Goal: Find specific page/section: Find specific page/section

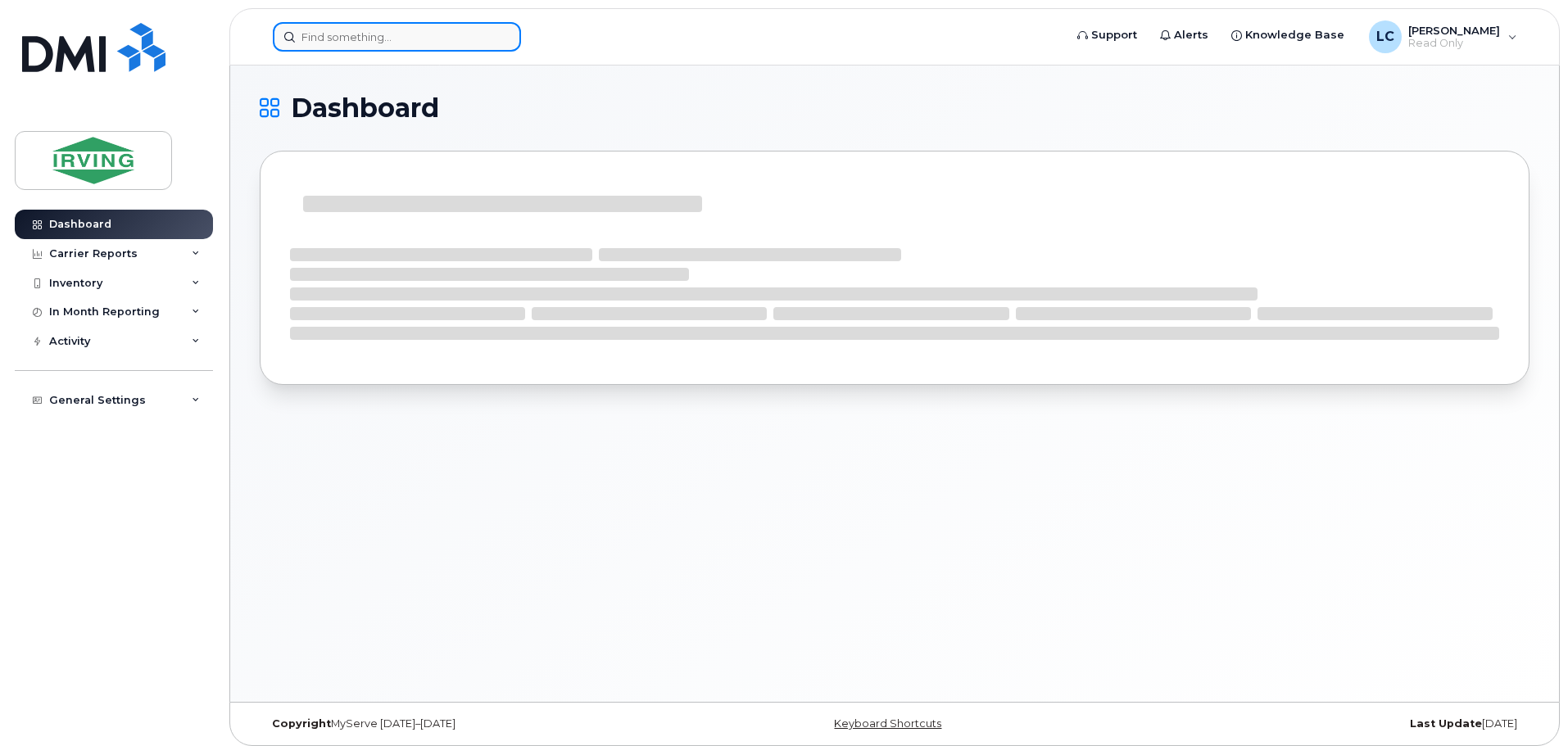
click at [371, 43] on input at bounding box center [397, 36] width 248 height 29
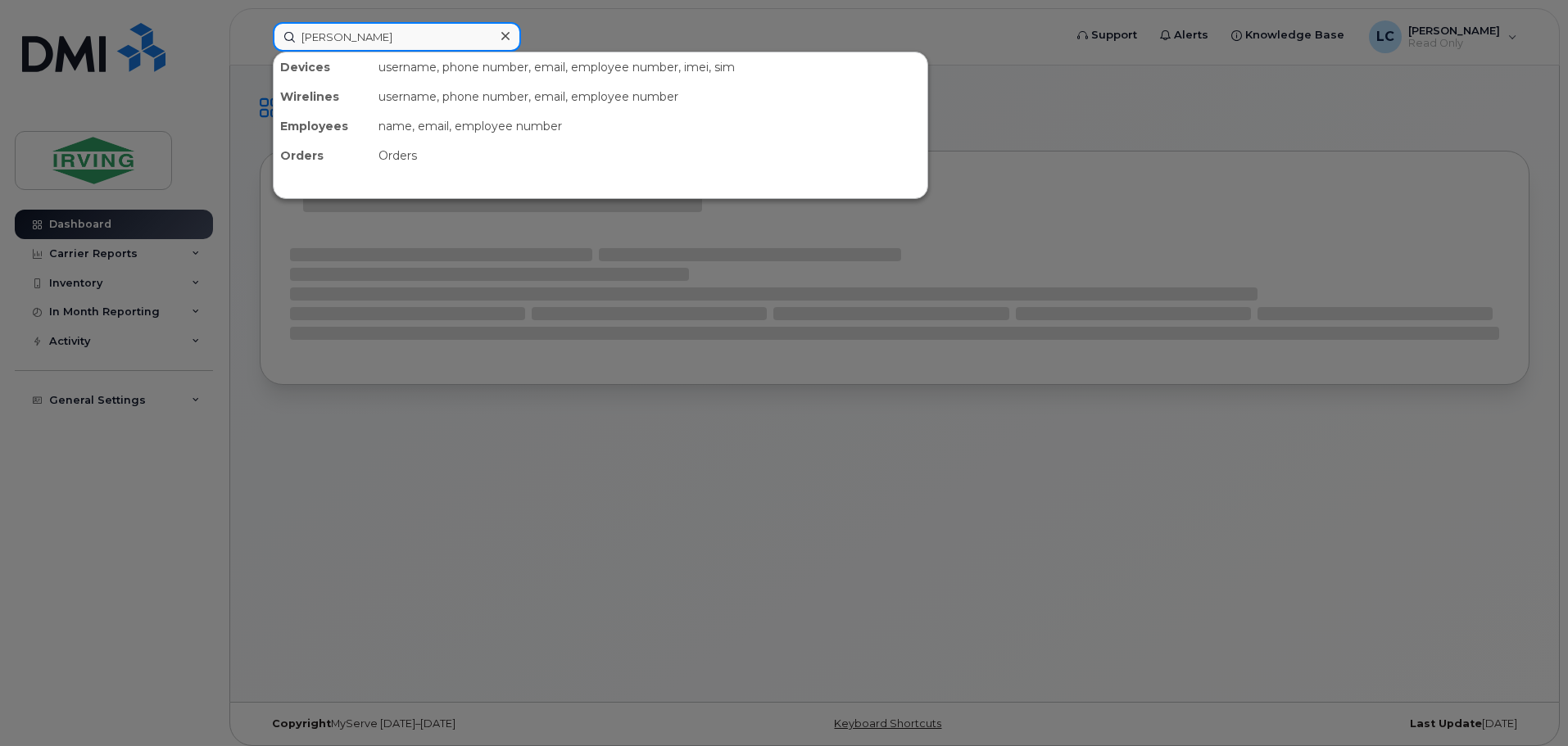
type input "[PERSON_NAME]"
